Goal: Task Accomplishment & Management: Manage account settings

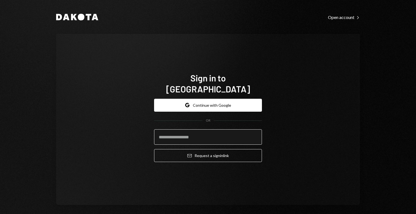
click at [205, 134] on input "email" at bounding box center [208, 136] width 108 height 15
type input "**********"
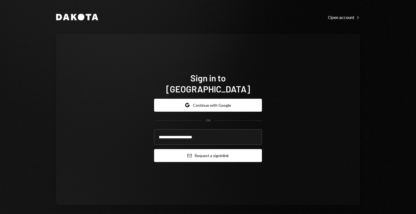
click at [200, 150] on button "Email Request a sign in link" at bounding box center [208, 155] width 108 height 13
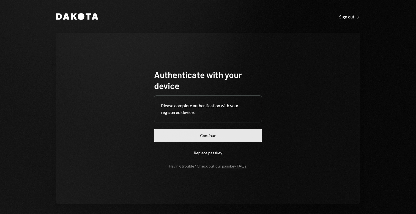
click at [194, 134] on button "Continue" at bounding box center [208, 135] width 108 height 13
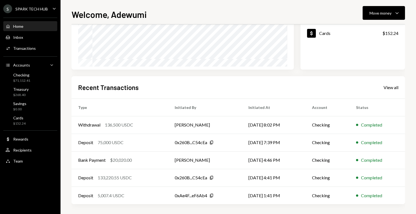
scroll to position [91, 0]
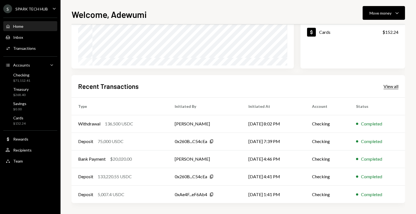
click at [387, 87] on div "View all" at bounding box center [391, 87] width 15 height 6
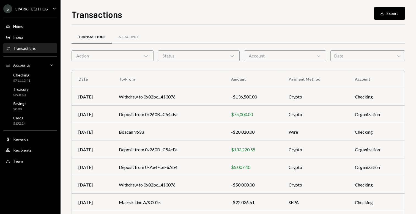
click at [134, 49] on div "Transactions All Activity" at bounding box center [239, 40] width 334 height 20
click at [134, 56] on div "Action Chevron Down" at bounding box center [113, 55] width 82 height 11
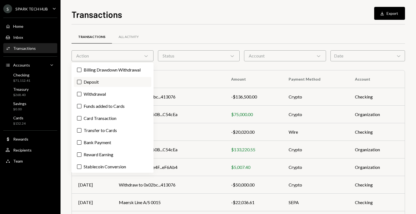
click at [97, 83] on label "Deposit" at bounding box center [113, 82] width 78 height 10
click at [81, 83] on button "Deposit" at bounding box center [79, 82] width 4 height 4
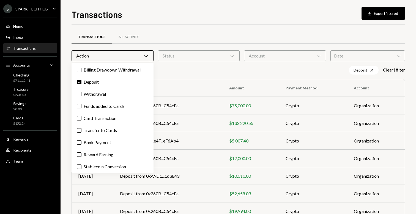
click at [176, 78] on div "Transactions All Activity Action Chevron Down Status Chevron Down Account Chevr…" at bounding box center [239, 164] width 334 height 263
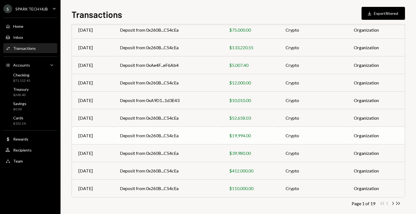
scroll to position [82, 0]
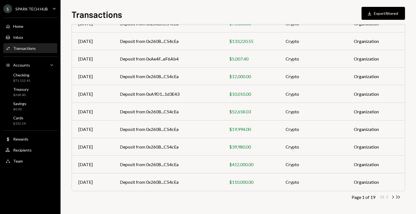
click at [394, 195] on div "Page 1 of 19 Double Arrow Left Chevron Left Chevron Right Double Arrow Right" at bounding box center [239, 197] width 334 height 5
click at [392, 197] on icon "Chevron Right" at bounding box center [392, 197] width 5 height 5
click at [387, 195] on icon "Chevron Left" at bounding box center [387, 197] width 5 height 5
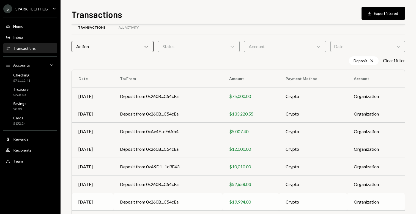
scroll to position [0, 0]
